Goal: Check status: Check status

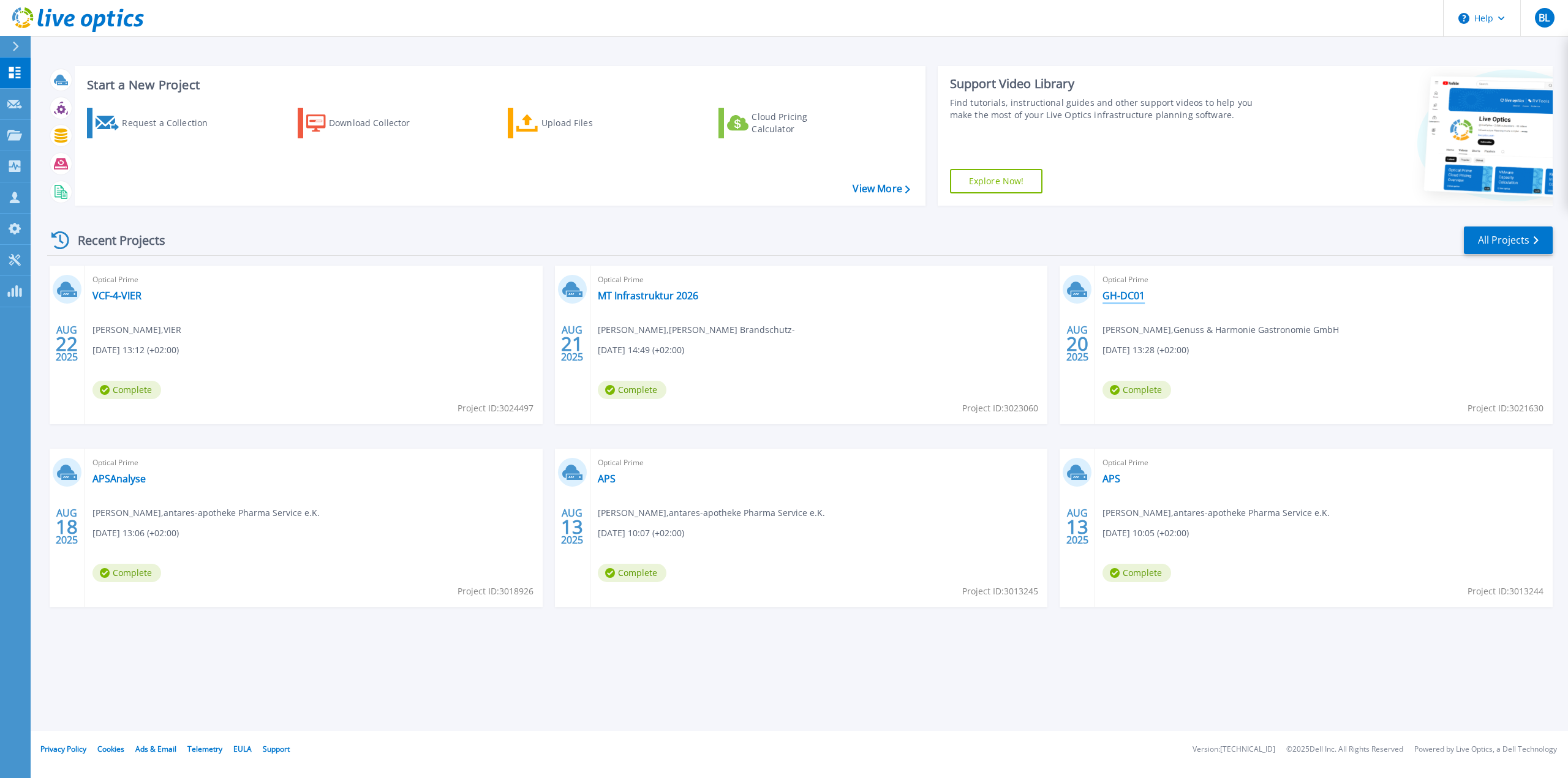
click at [1130, 293] on link "GH-DC01" at bounding box center [1123, 295] width 42 height 12
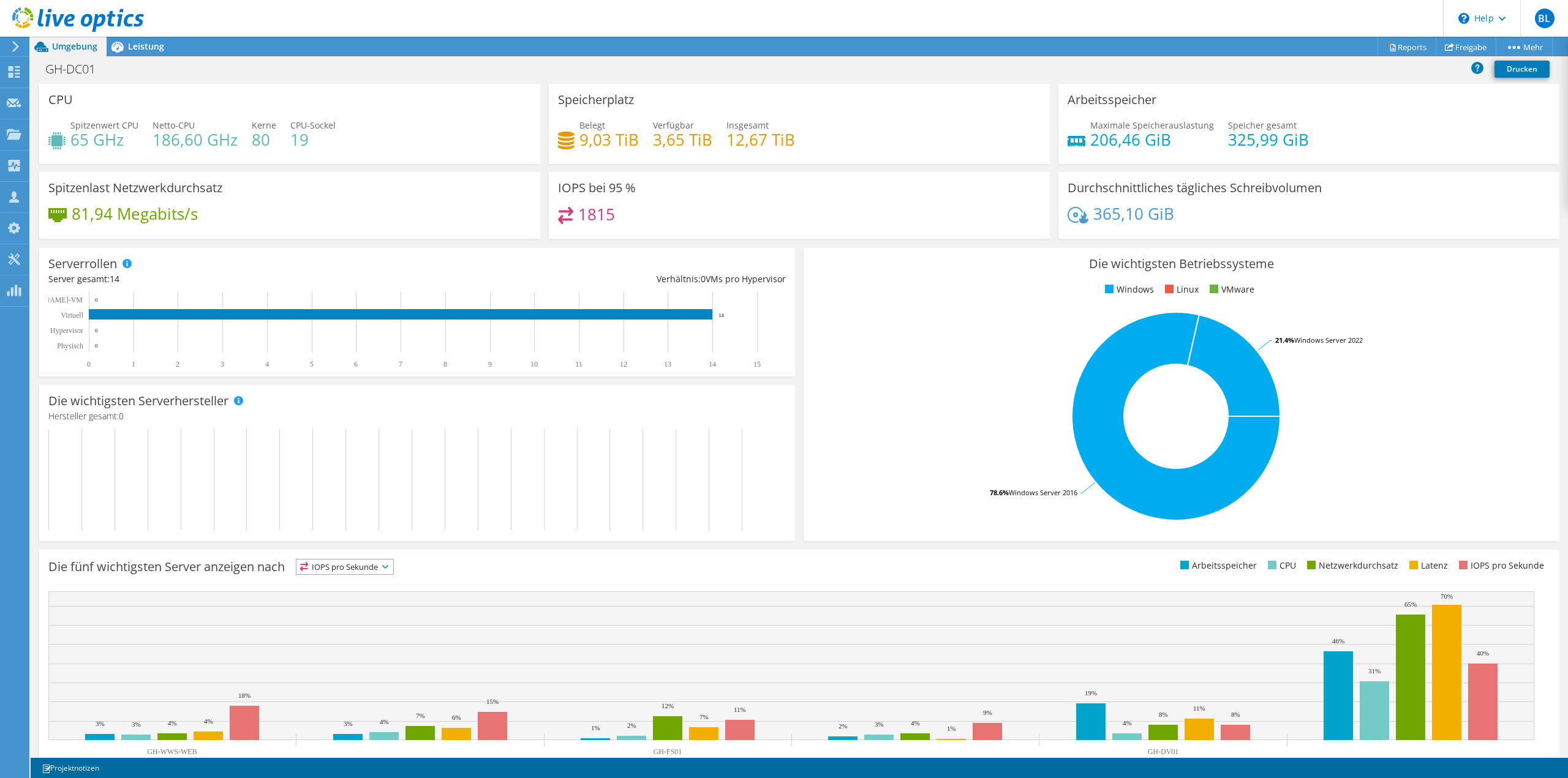
click at [1479, 413] on rect at bounding box center [1176, 416] width 726 height 214
click at [131, 48] on span "Leistung" at bounding box center [146, 46] width 36 height 12
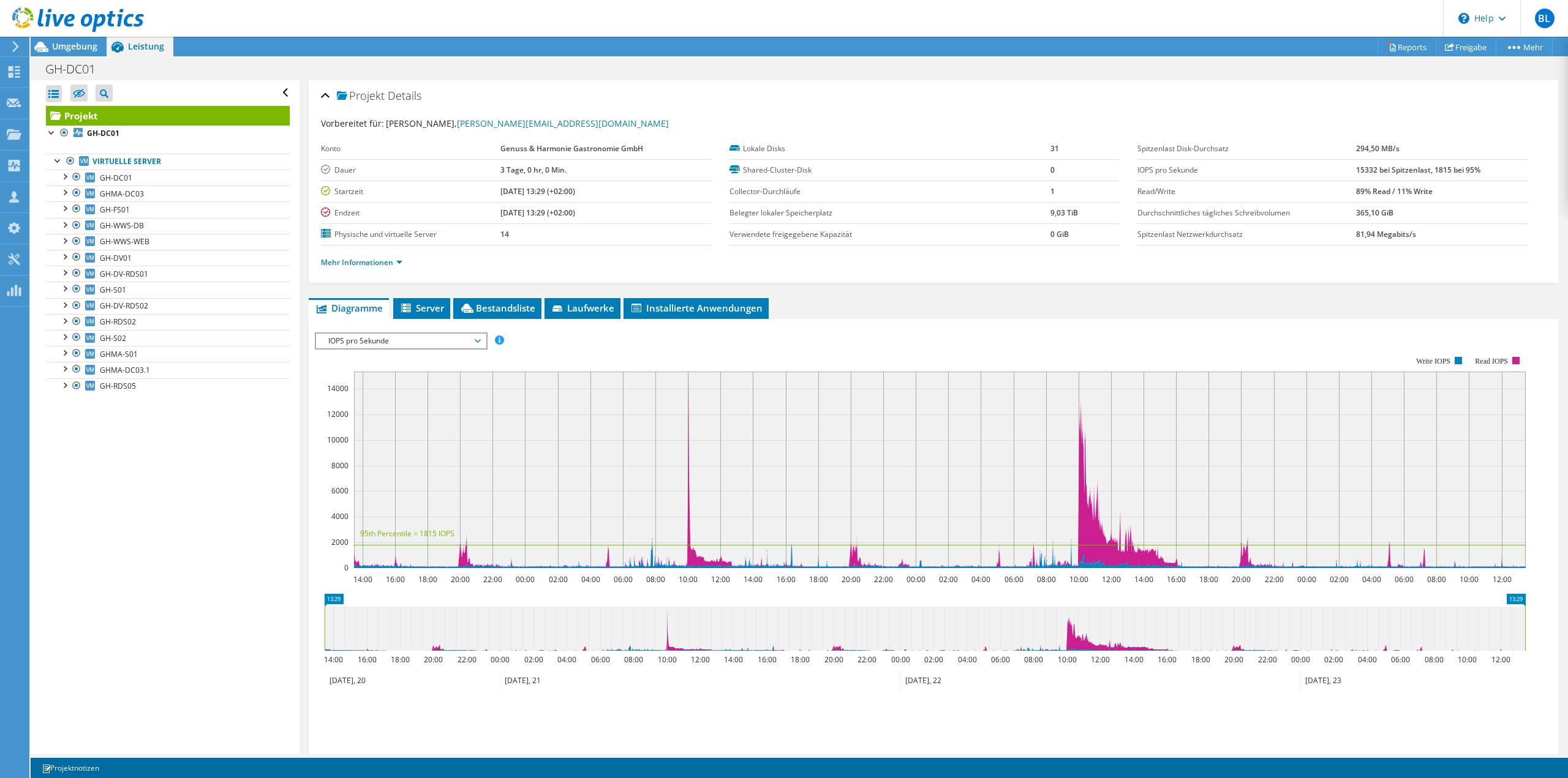
click at [178, 588] on div "Alle öffnen Alle schließen Ausgeschlossene Knoten verbergen Projektbaumfilter" at bounding box center [165, 417] width 268 height 674
